Goal: Task Accomplishment & Management: Use online tool/utility

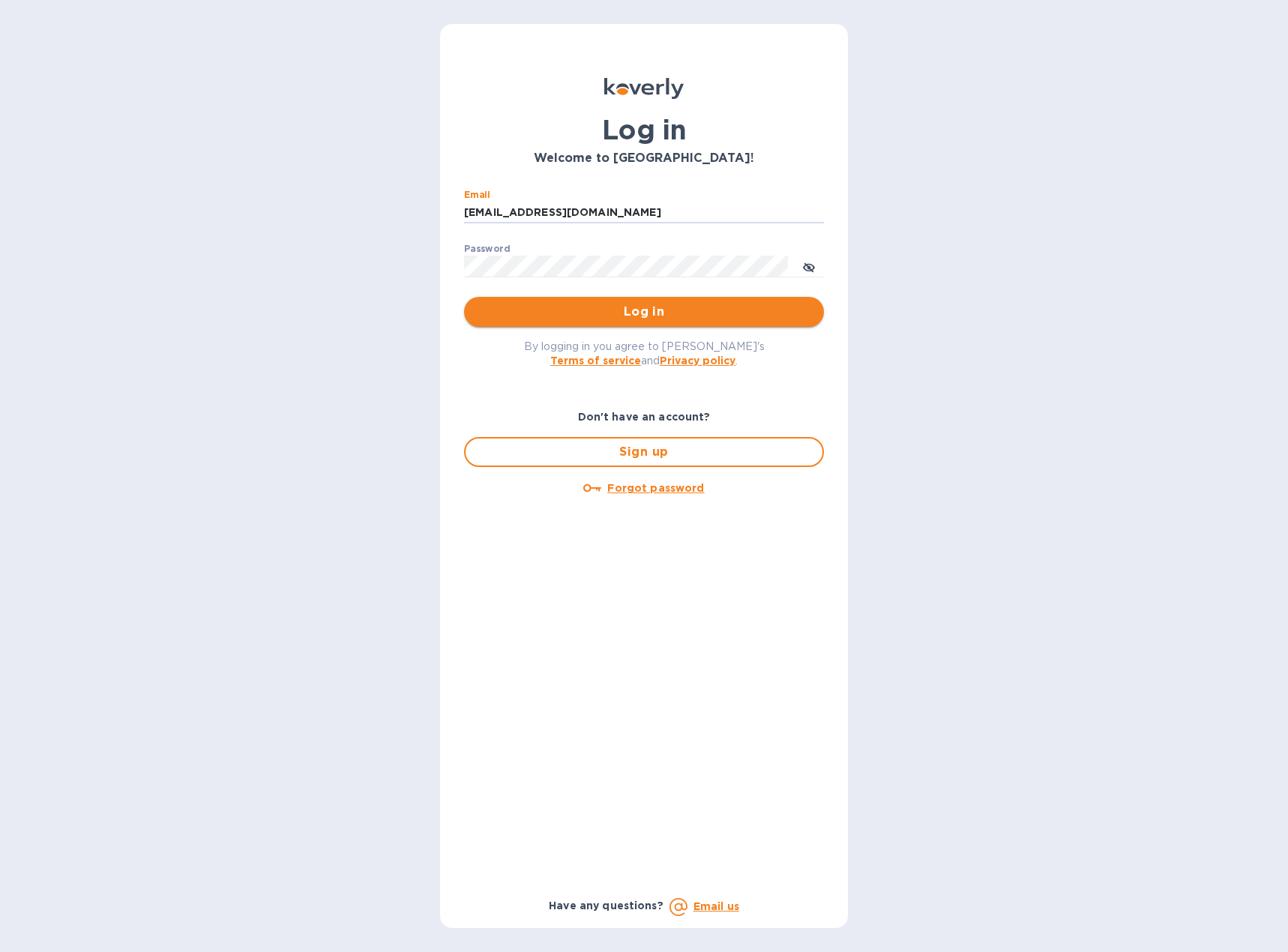
click at [627, 318] on span "Log in" at bounding box center [644, 312] width 336 height 18
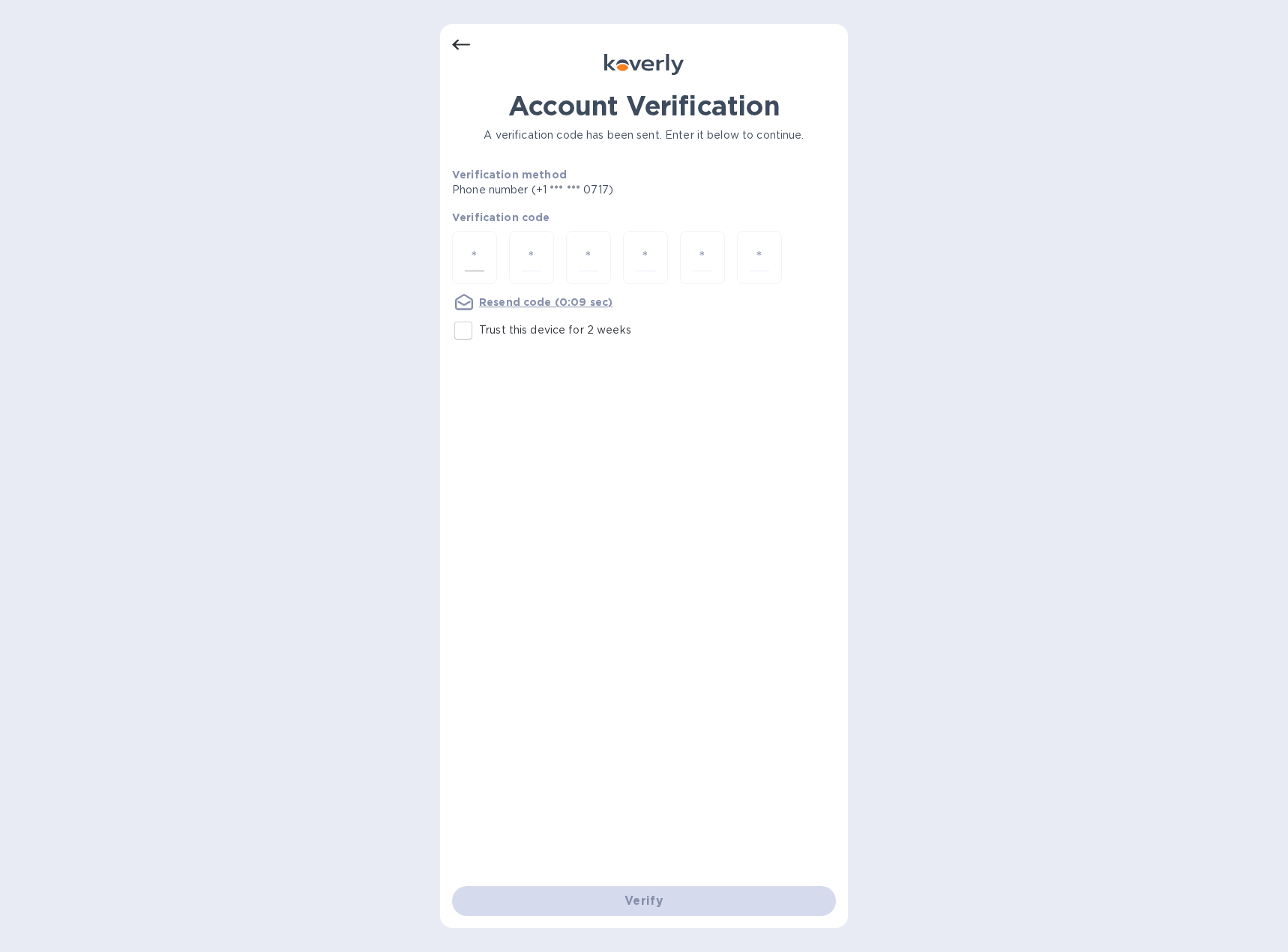
click at [485, 259] on div at bounding box center [474, 258] width 45 height 54
type input "8"
type input "3"
type input "2"
type input "3"
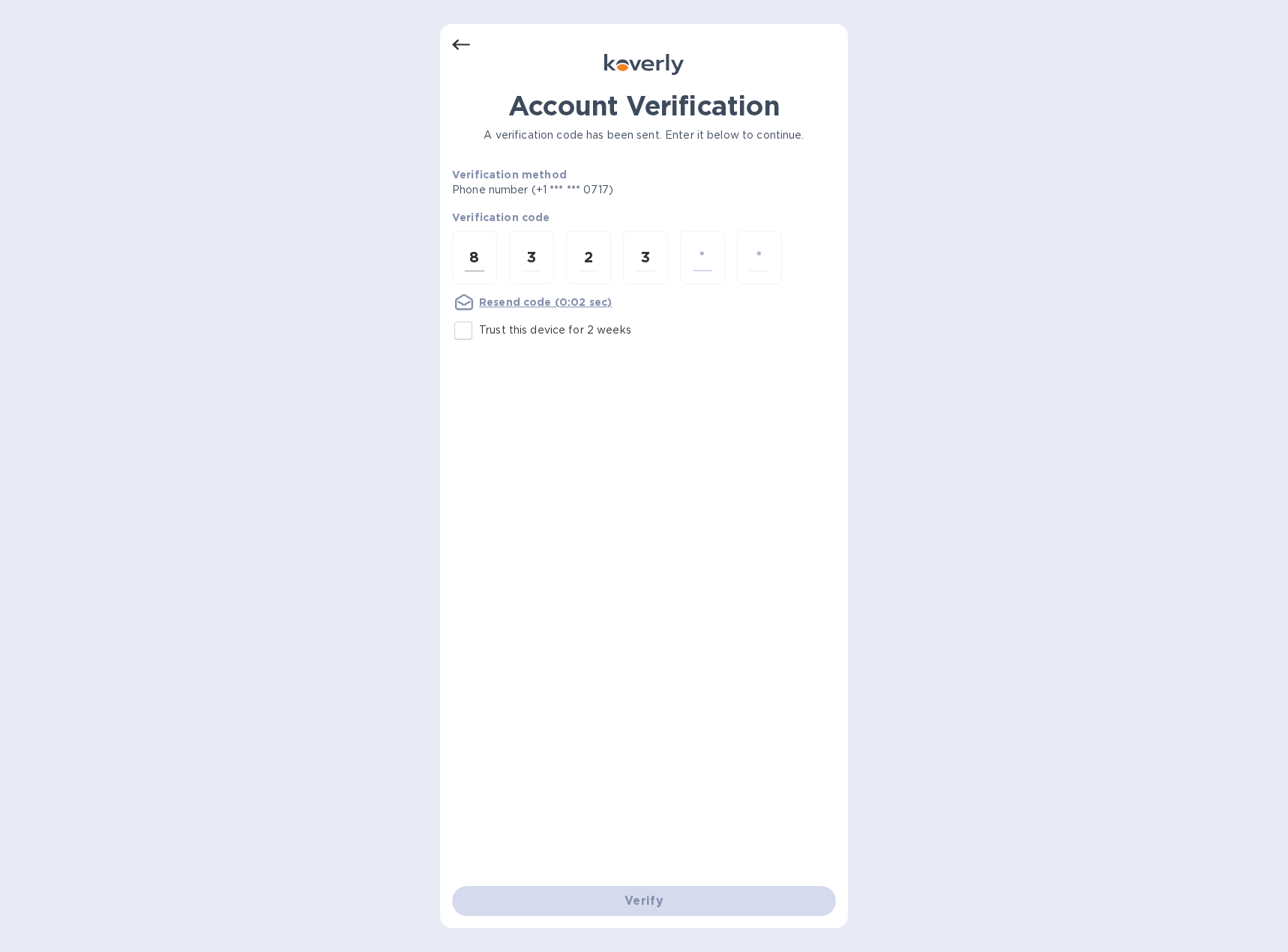
type input "4"
type input "2"
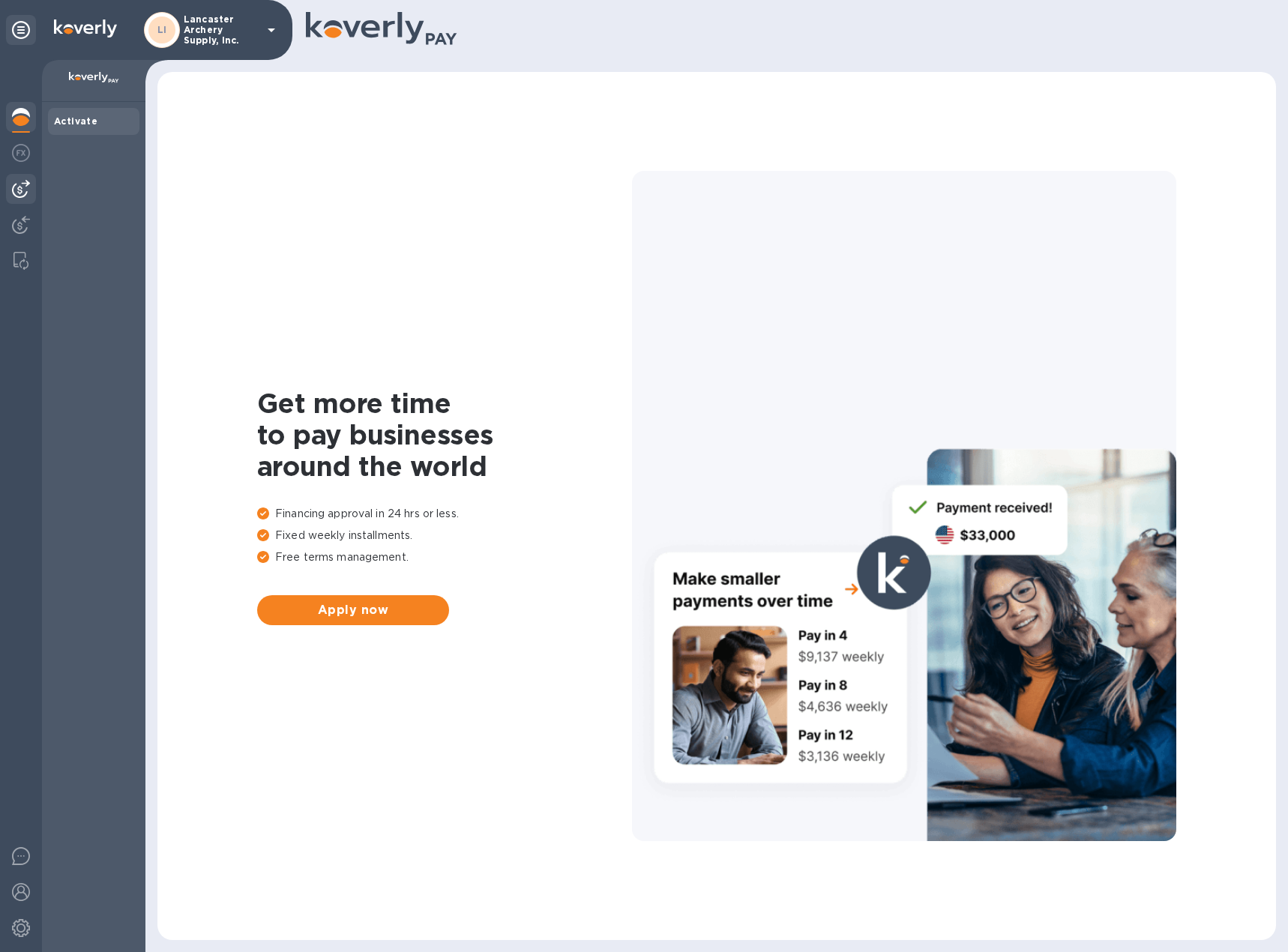
click at [25, 187] on img at bounding box center [21, 189] width 18 height 18
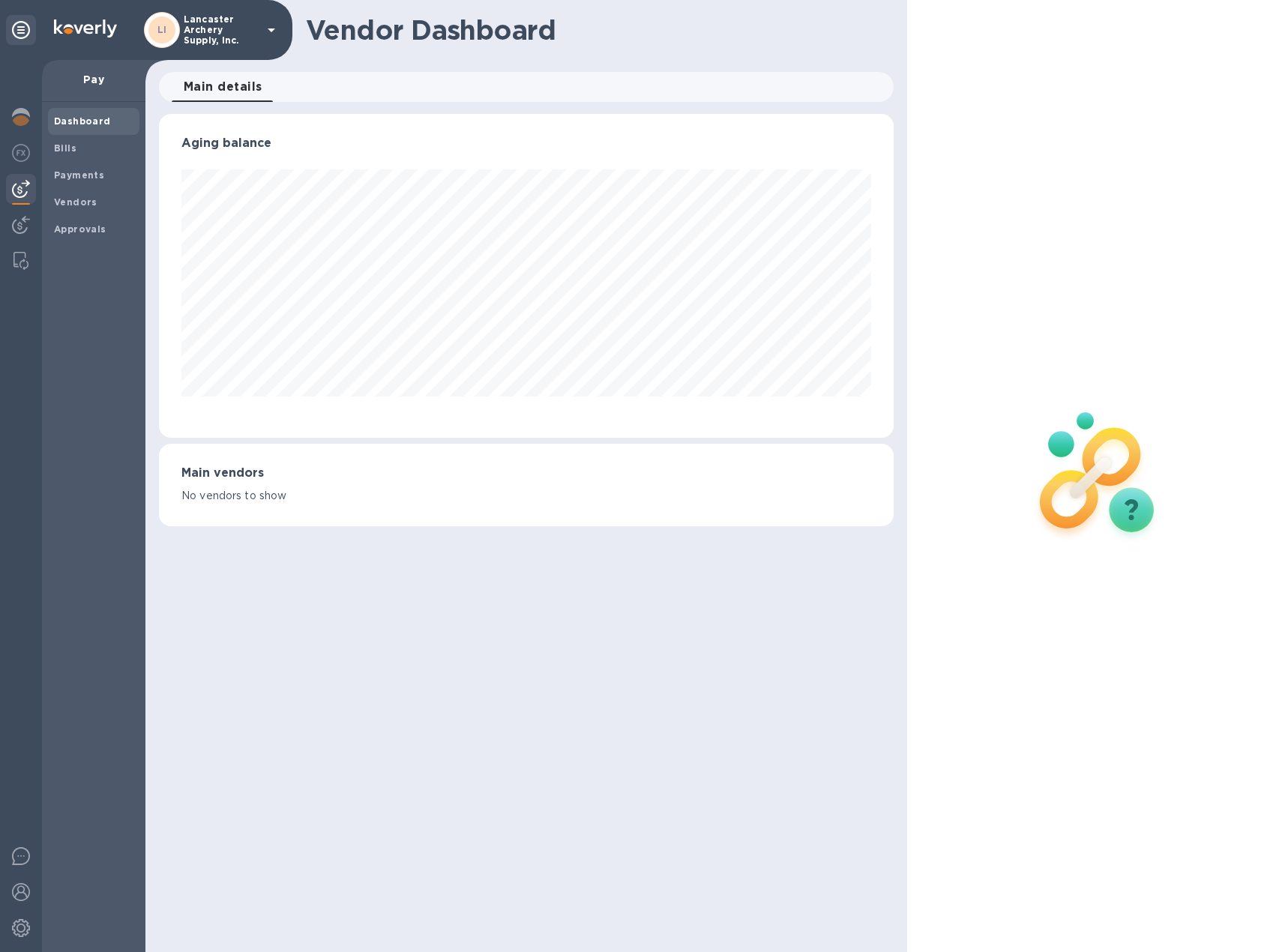
scroll to position [324, 734]
click at [69, 150] on b "Bills" at bounding box center [66, 148] width 23 height 11
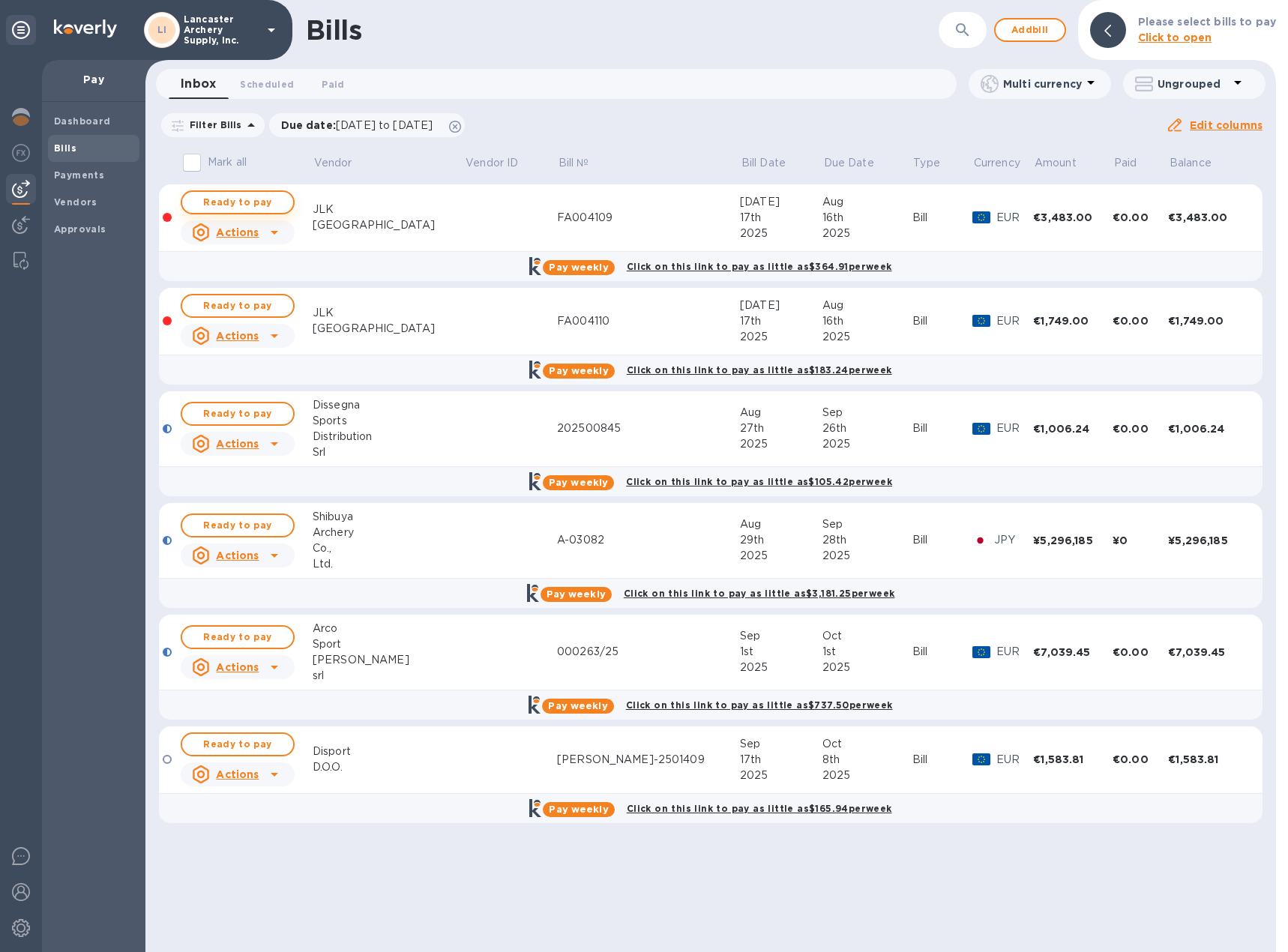
click at [223, 194] on span "Ready to pay" at bounding box center [237, 203] width 87 height 18
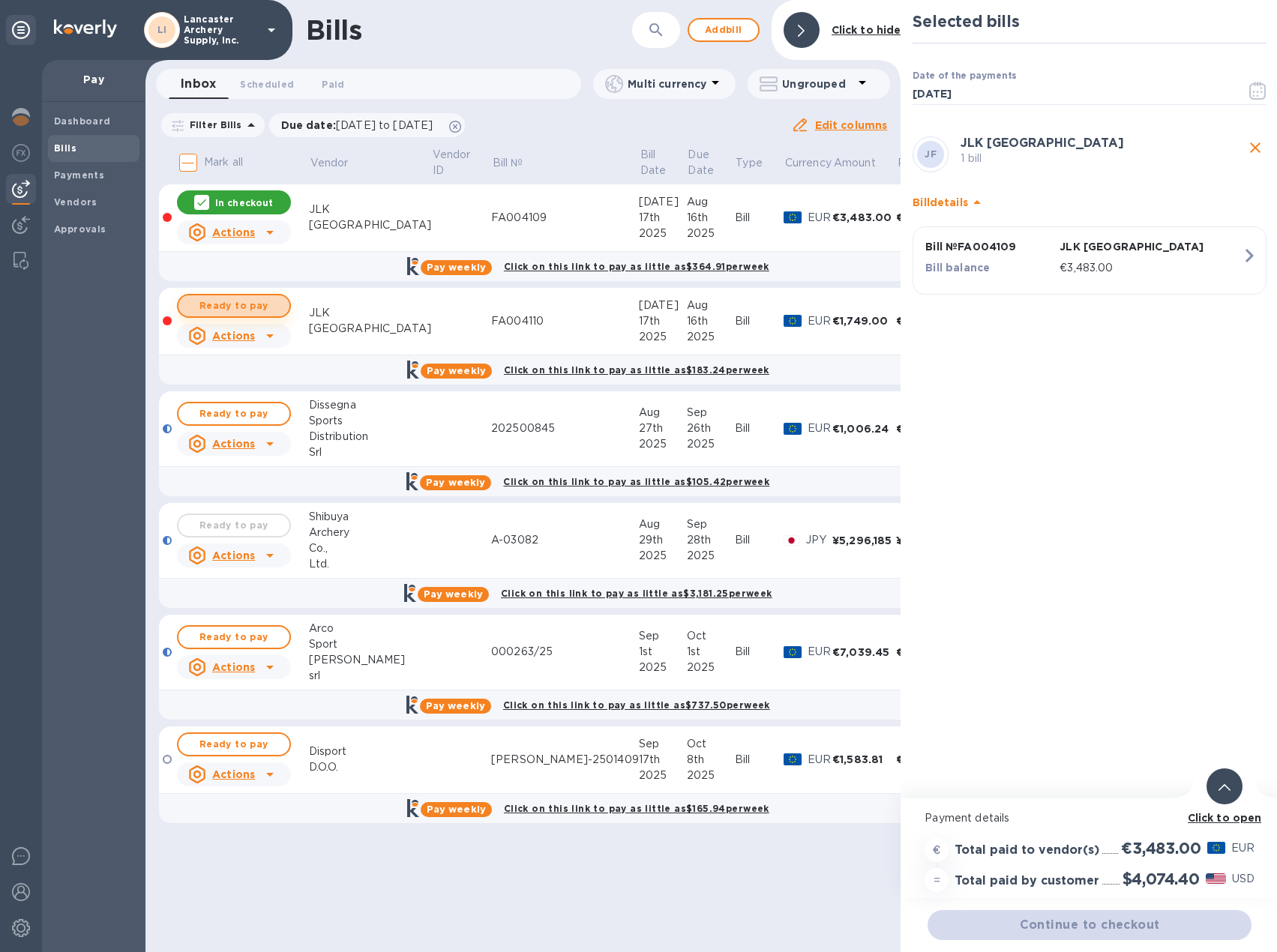
click at [232, 304] on span "Ready to pay" at bounding box center [234, 306] width 87 height 18
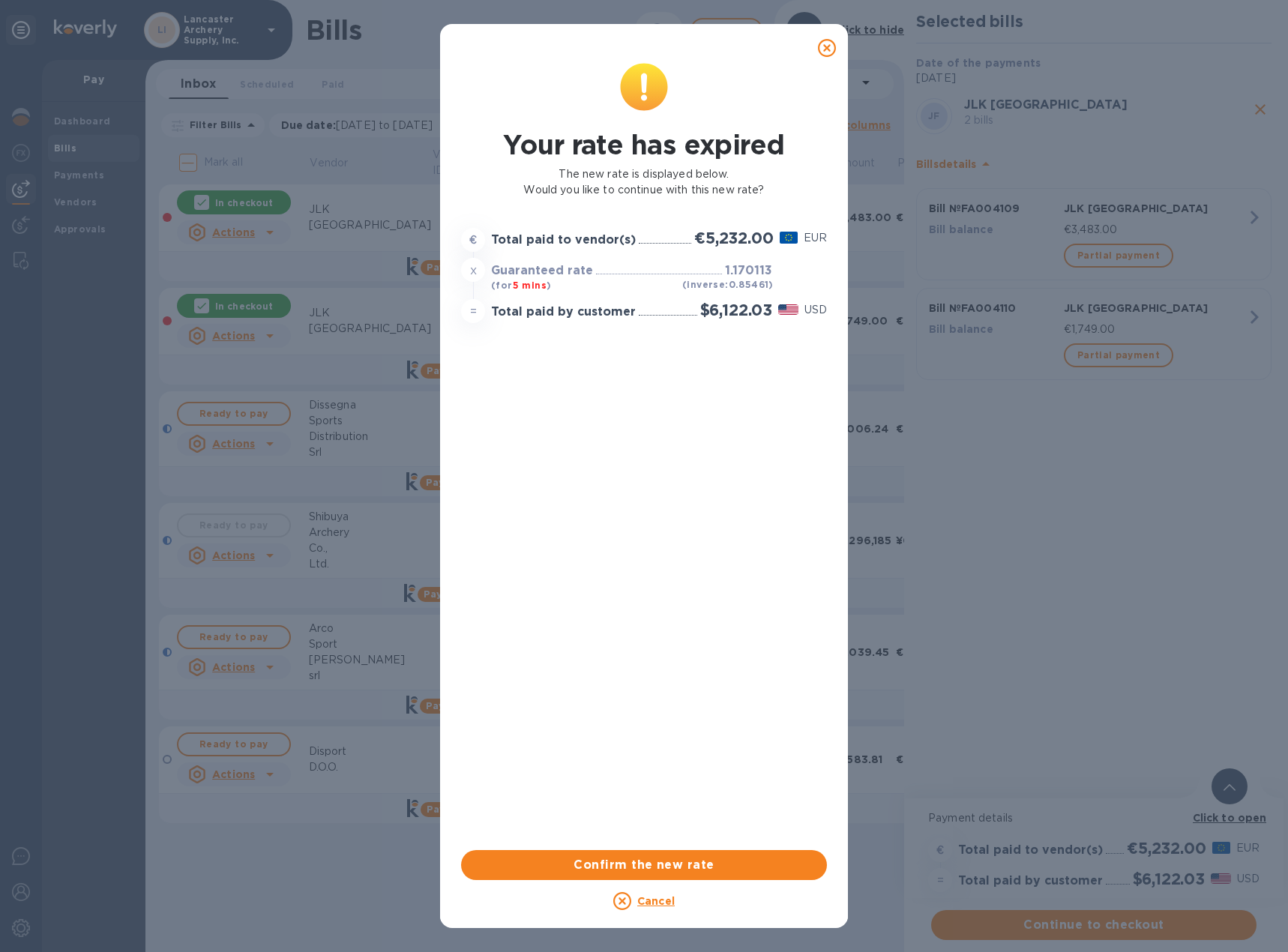
click at [827, 49] on icon at bounding box center [827, 48] width 18 height 18
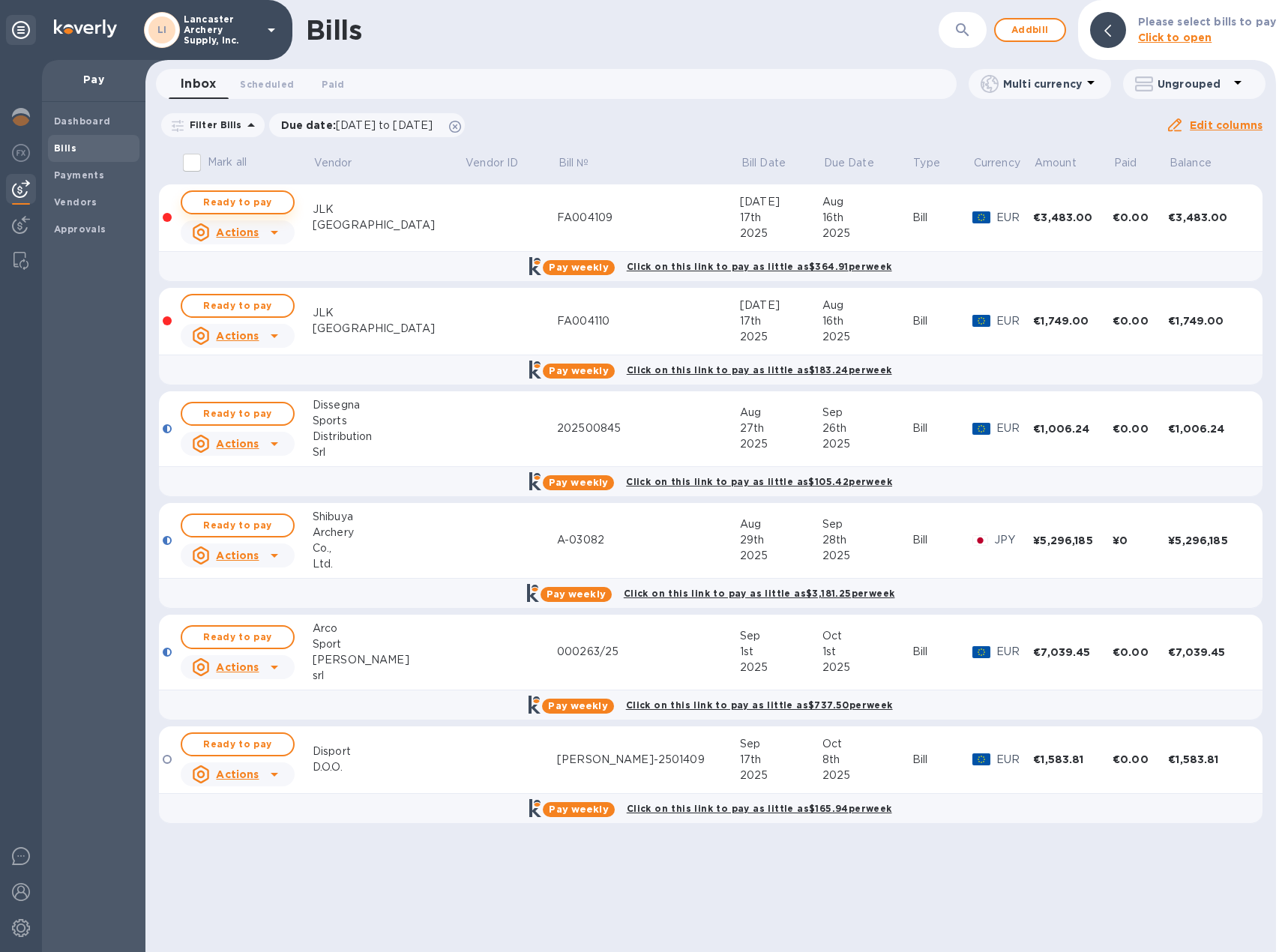
click at [250, 204] on span "Ready to pay" at bounding box center [237, 203] width 87 height 18
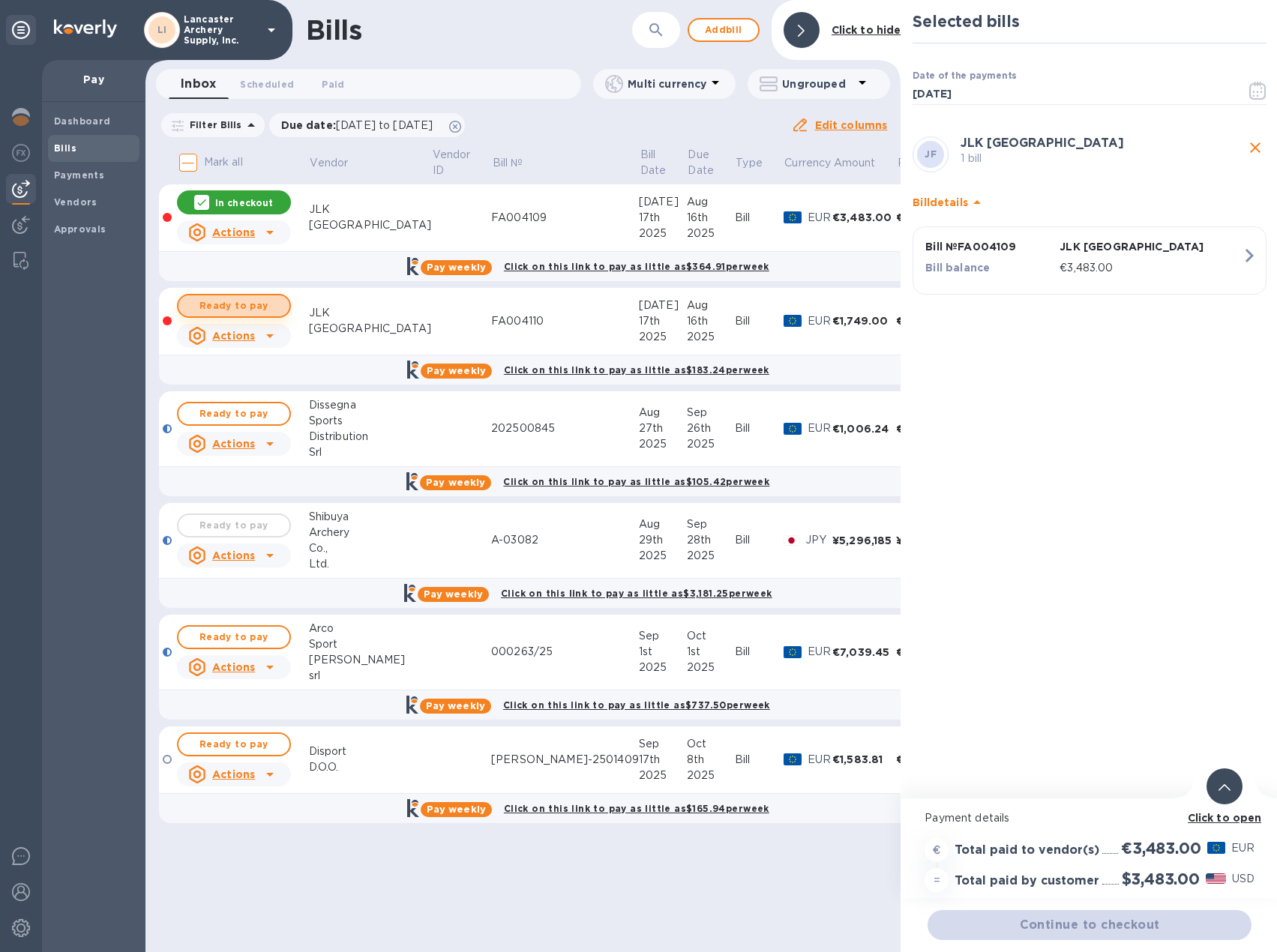
click at [247, 309] on span "Ready to pay" at bounding box center [234, 306] width 87 height 18
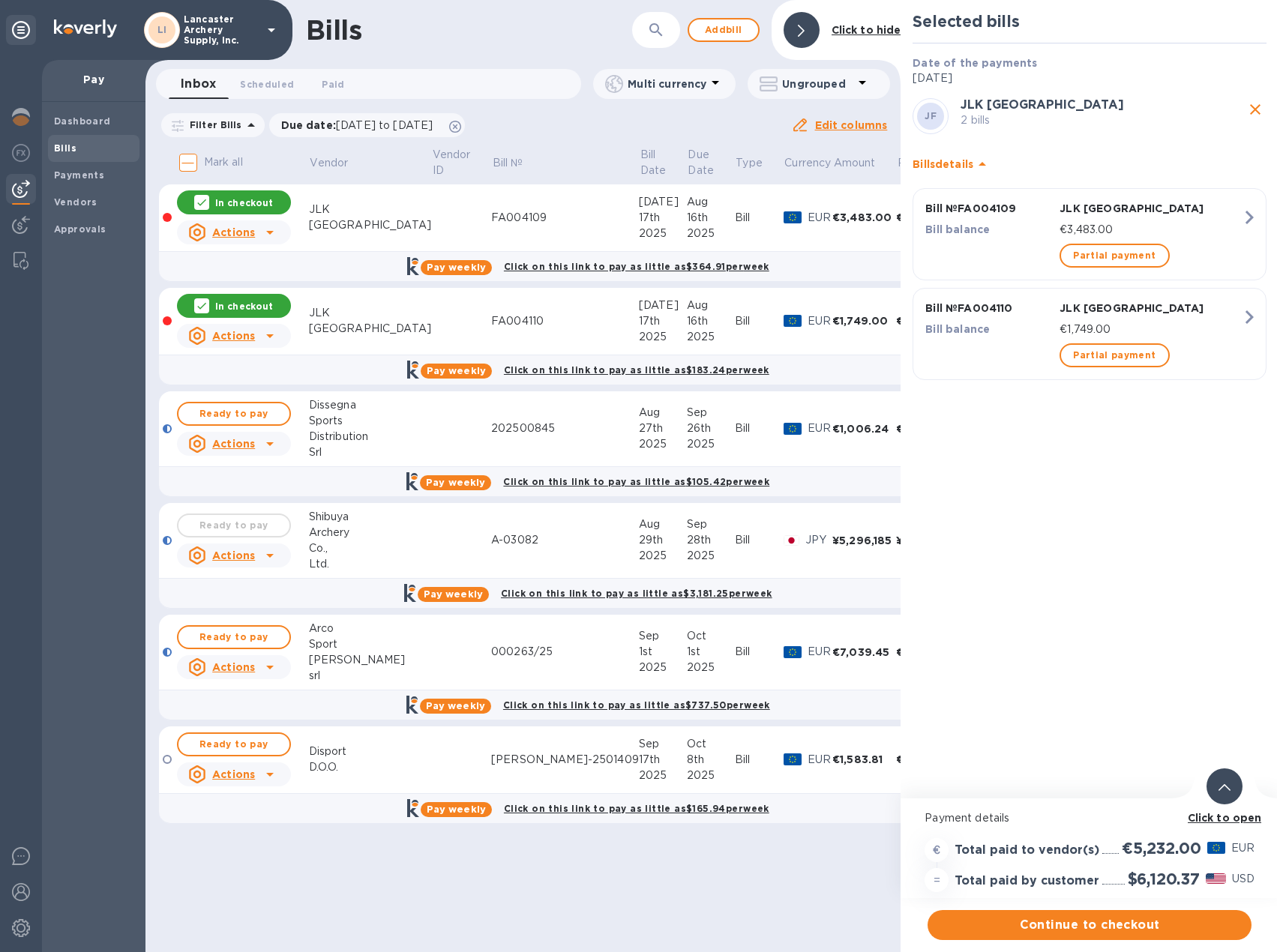
click at [1217, 800] on div at bounding box center [1224, 787] width 36 height 36
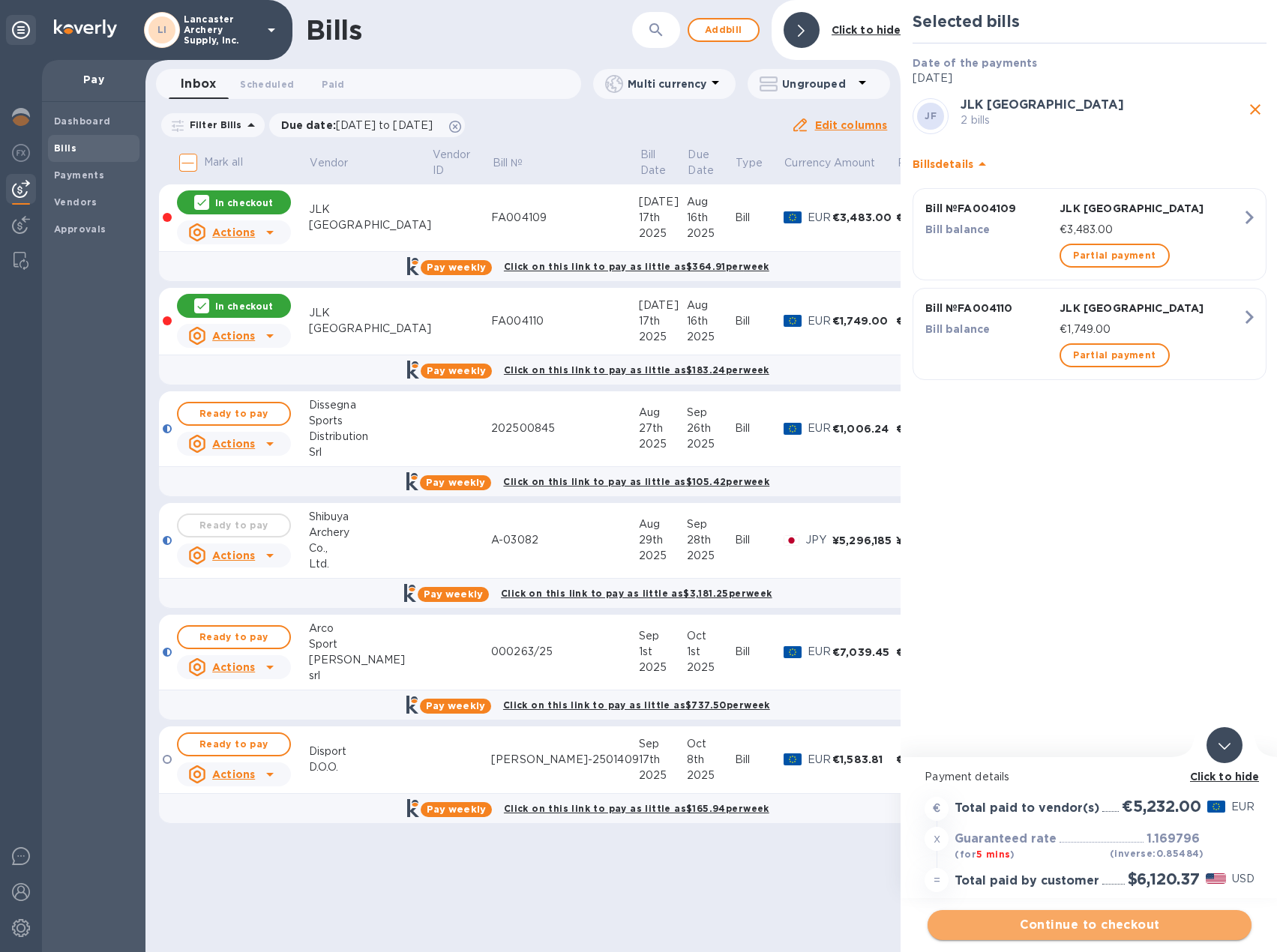
click at [1086, 924] on span "Continue to checkout" at bounding box center [1090, 925] width 300 height 18
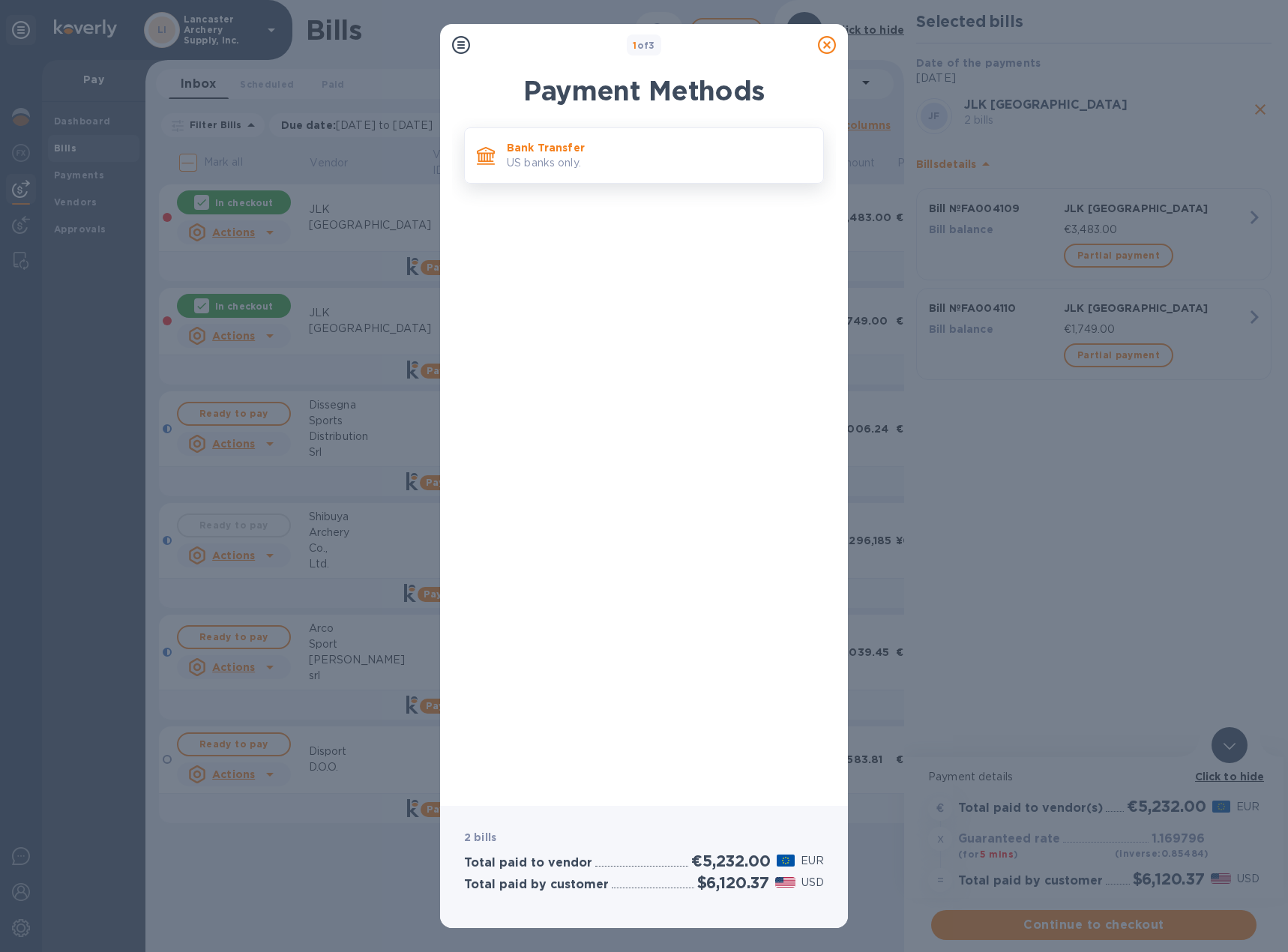
click at [606, 172] on div "Bank Transfer US banks only." at bounding box center [659, 156] width 316 height 43
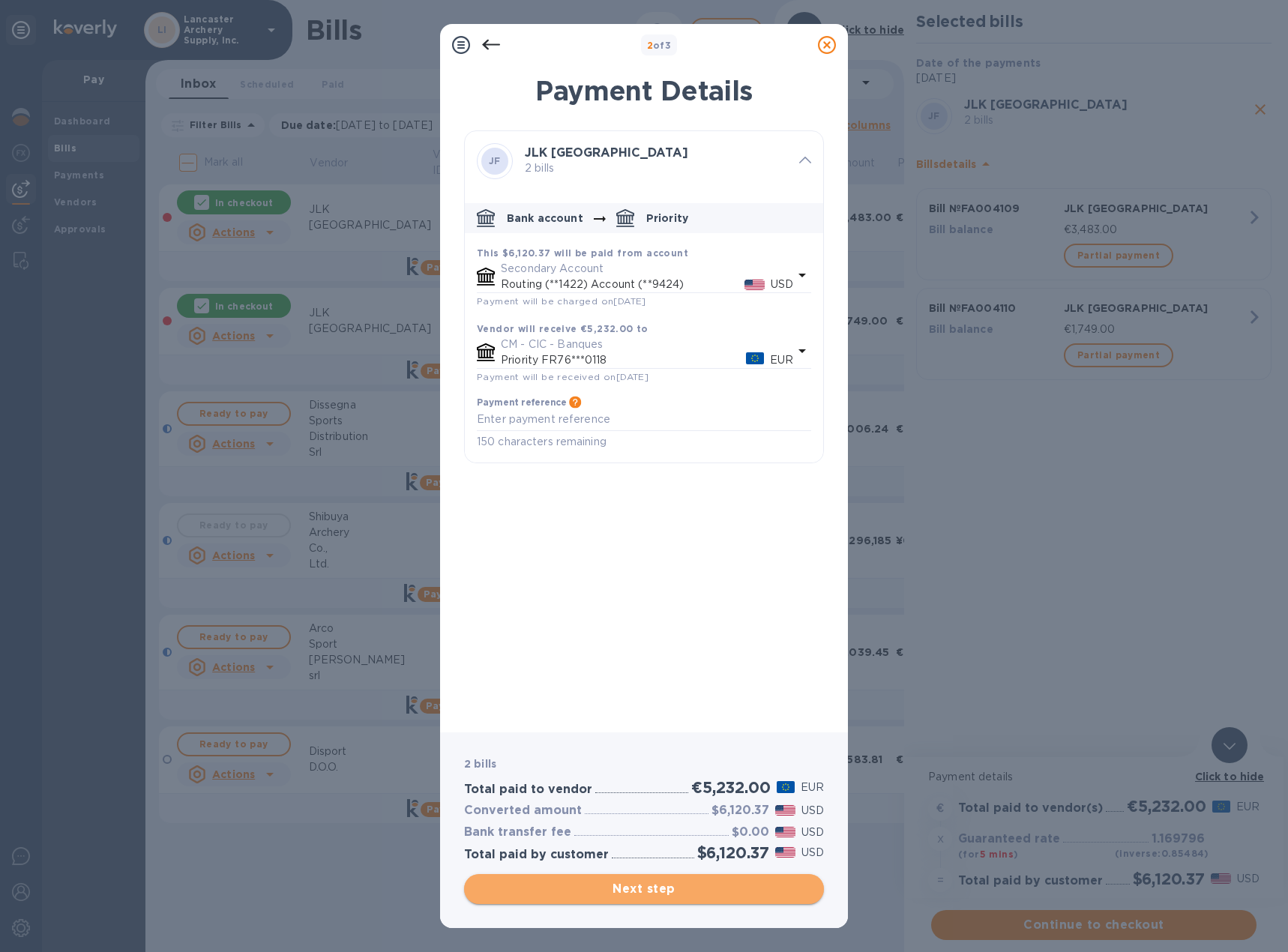
click at [643, 886] on span "Next step" at bounding box center [644, 890] width 336 height 18
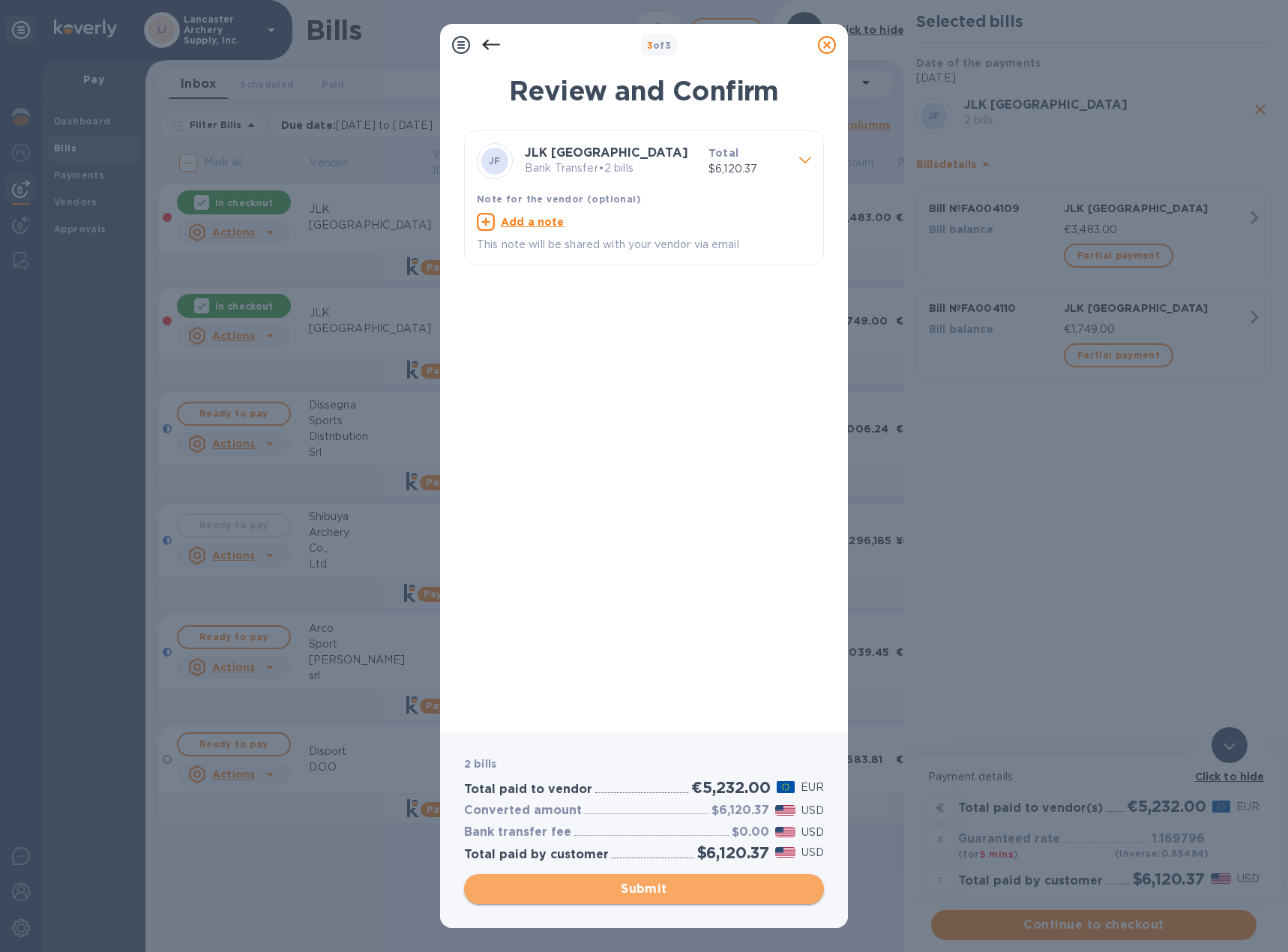
click at [655, 890] on span "Submit" at bounding box center [644, 890] width 336 height 18
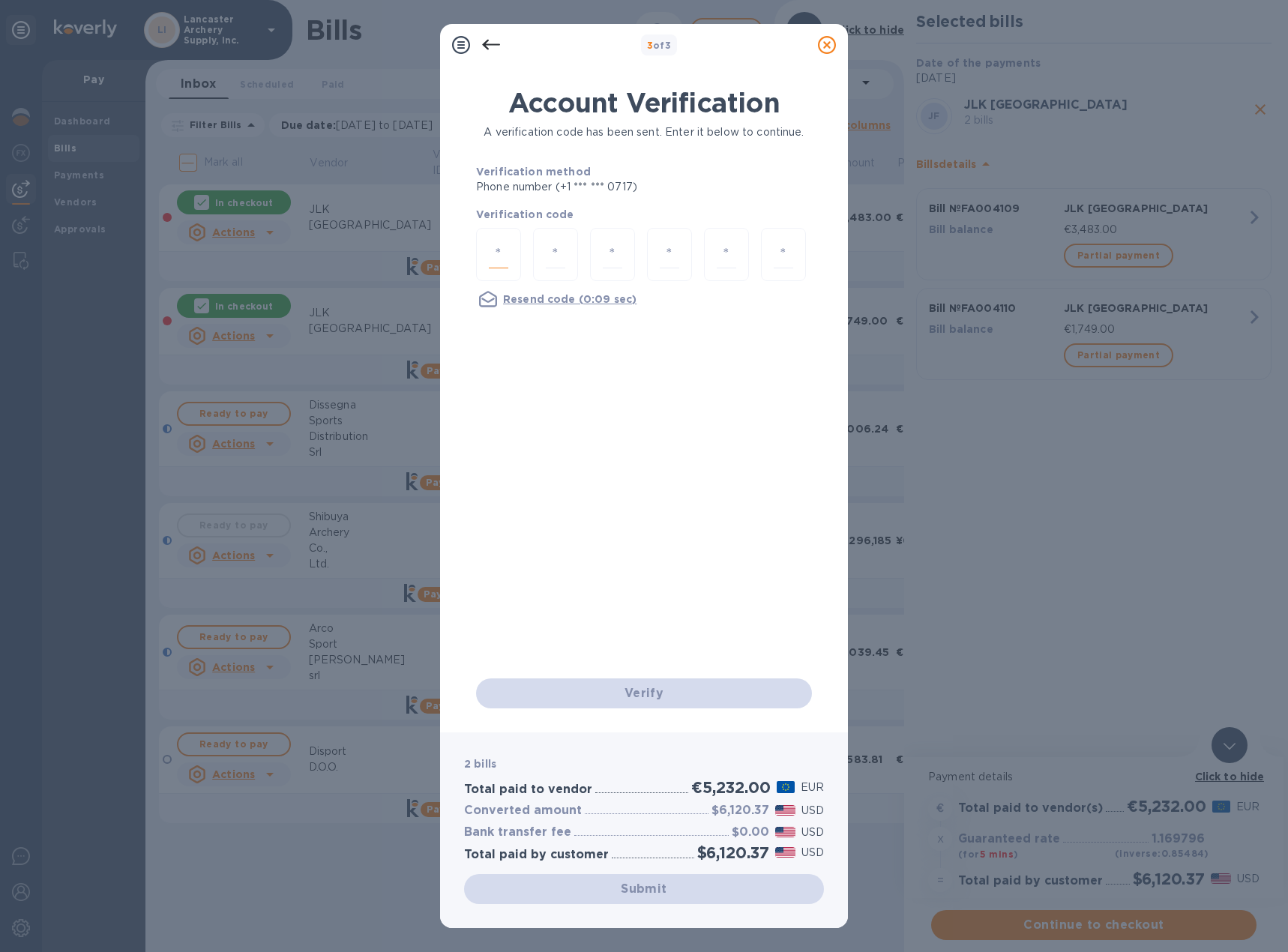
click at [495, 253] on input "number" at bounding box center [499, 255] width 19 height 28
type input "4"
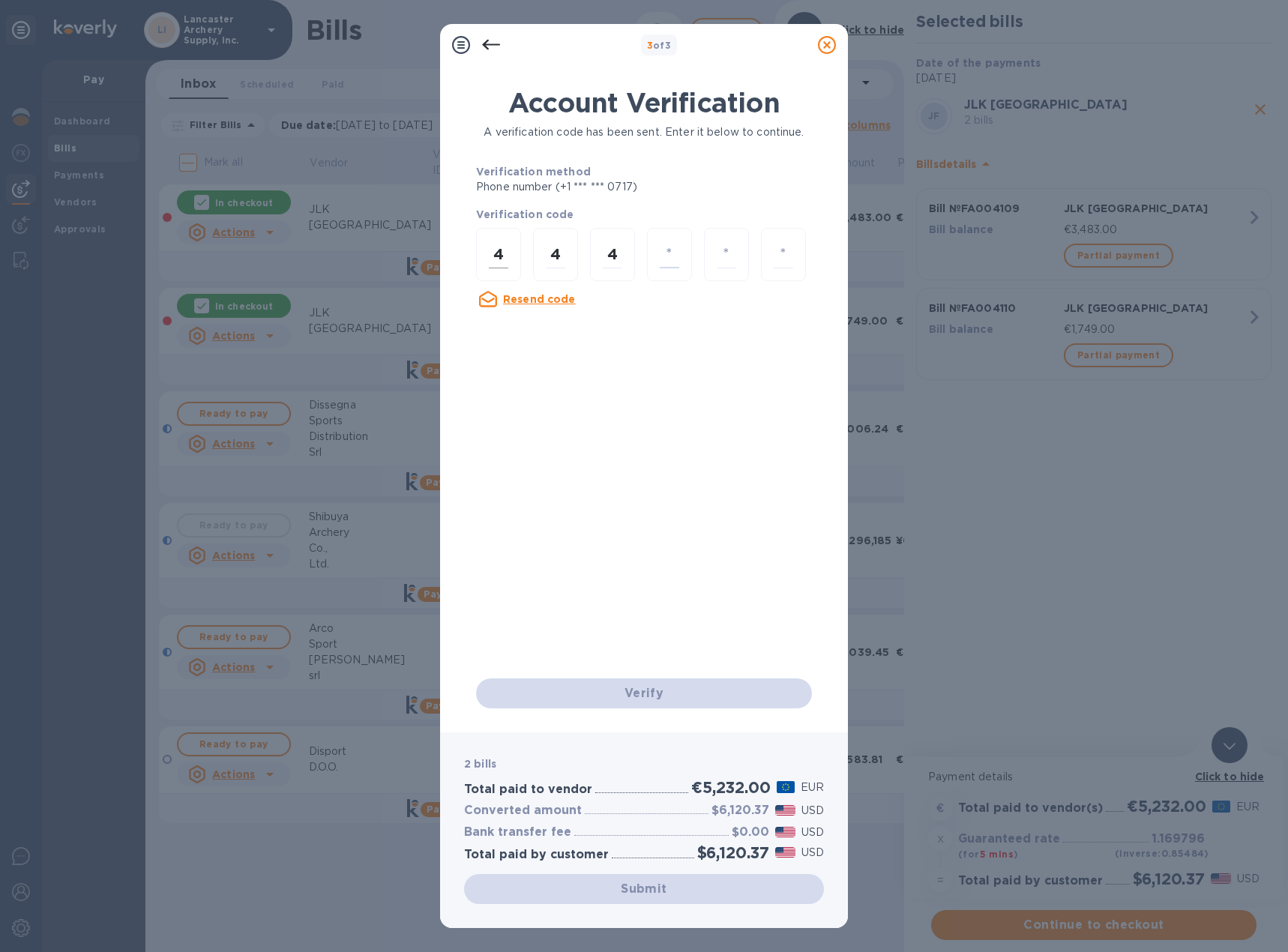
type input "0"
type input "3"
type input "1"
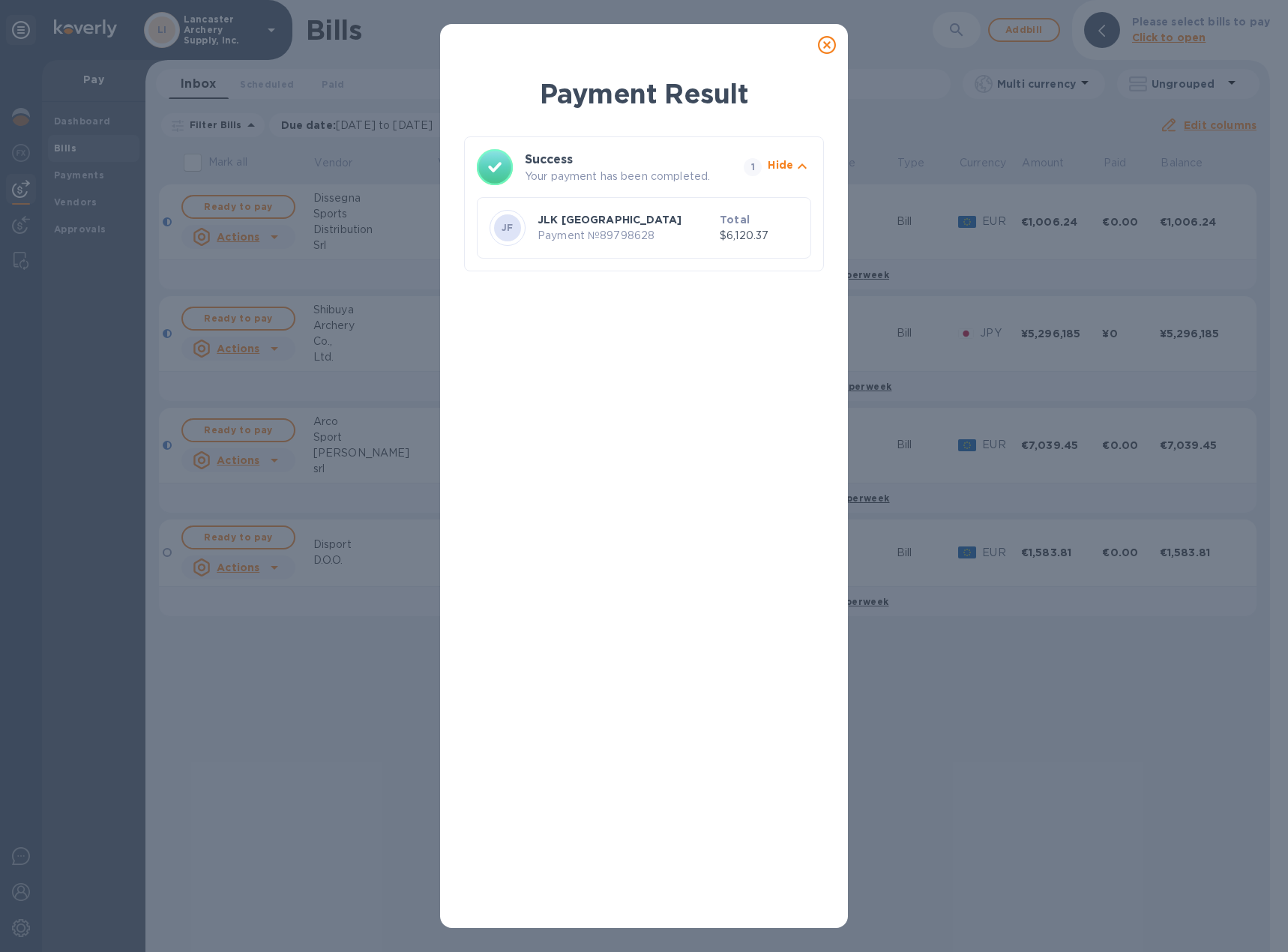
click at [828, 46] on icon at bounding box center [827, 45] width 18 height 18
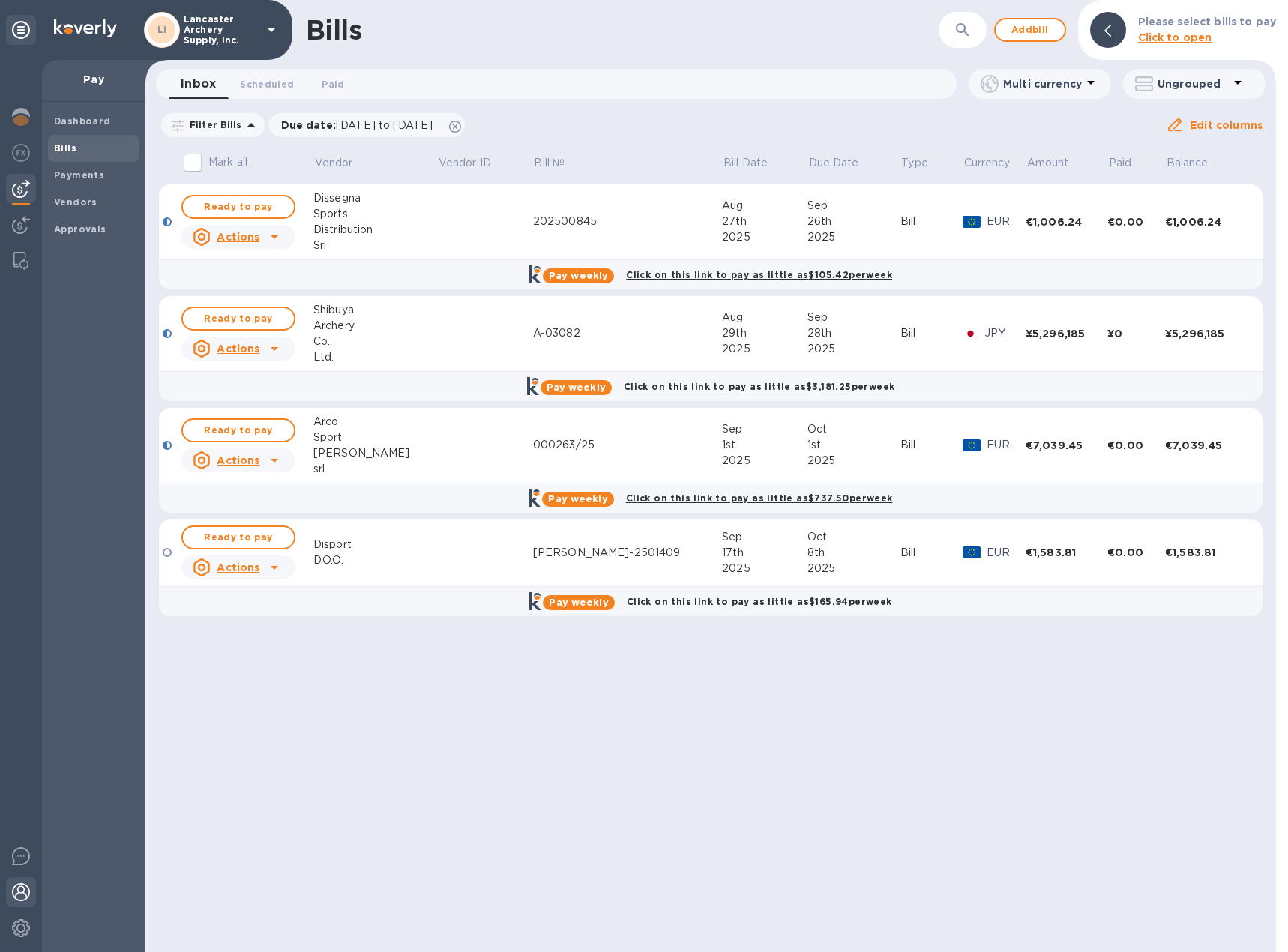
click at [19, 888] on img at bounding box center [21, 892] width 18 height 18
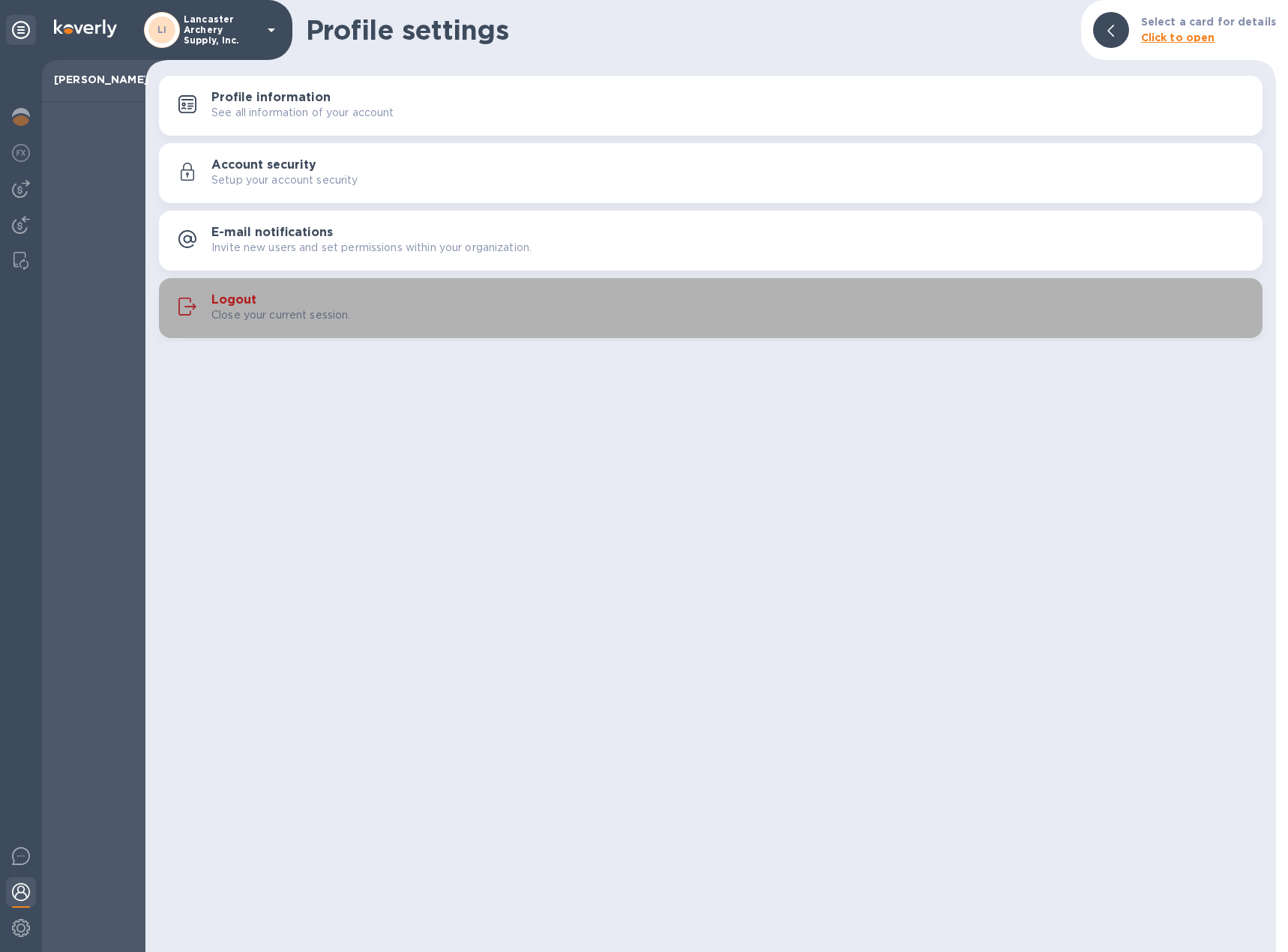
click at [220, 301] on h3 "Logout" at bounding box center [233, 301] width 45 height 15
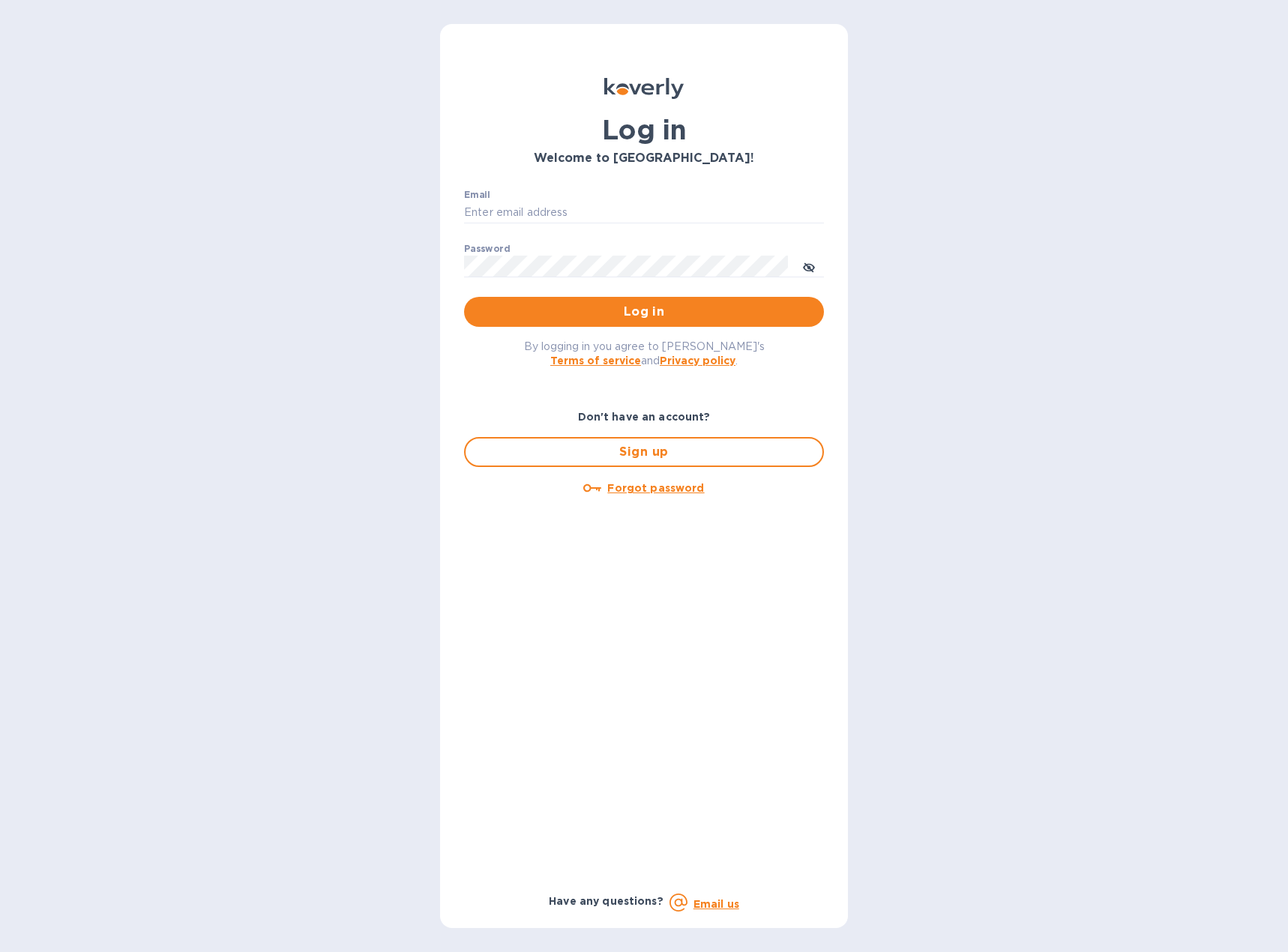
type input "[EMAIL_ADDRESS][DOMAIN_NAME]"
